Goal: Task Accomplishment & Management: Manage account settings

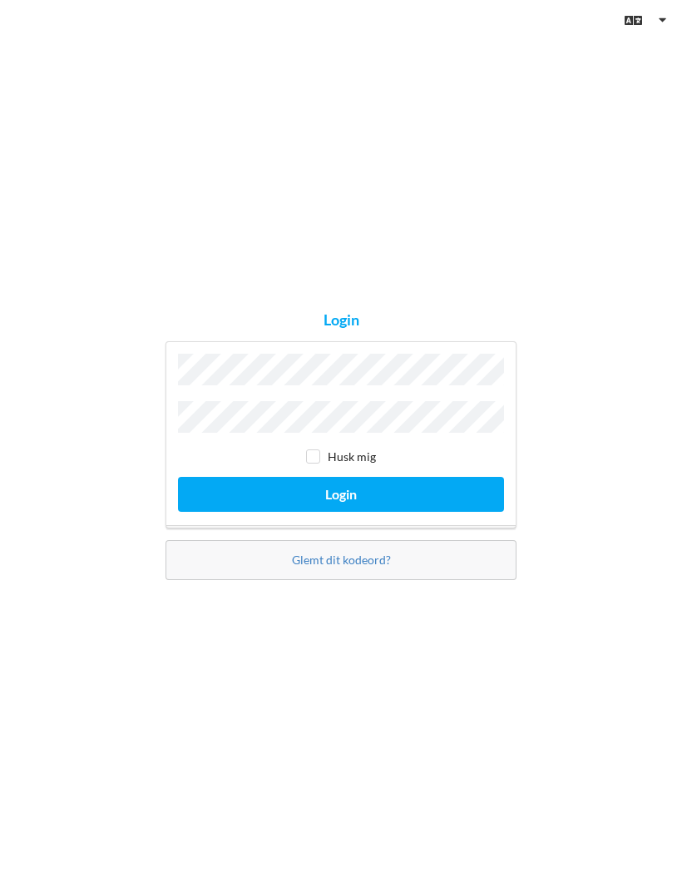
click at [341, 511] on button "Login" at bounding box center [341, 494] width 326 height 34
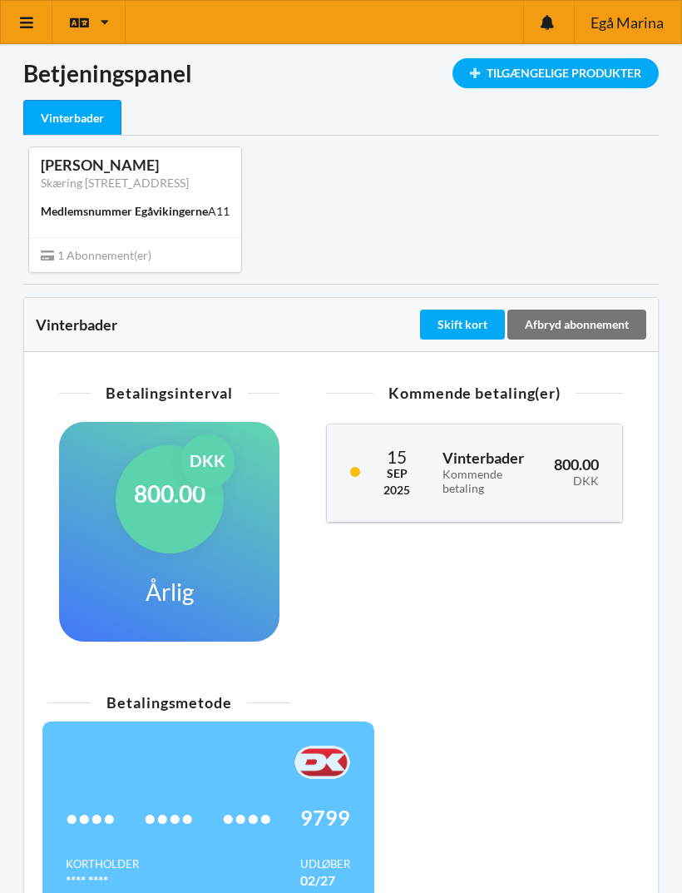
click at [350, 887] on div "•••• •••• •••• 9799 Kortholder **** **** Udløber 02/27" at bounding box center [208, 816] width 333 height 191
